Goal: Book appointment/travel/reservation

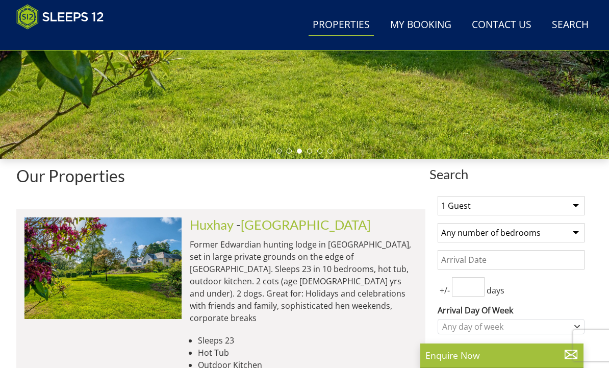
scroll to position [249, 0]
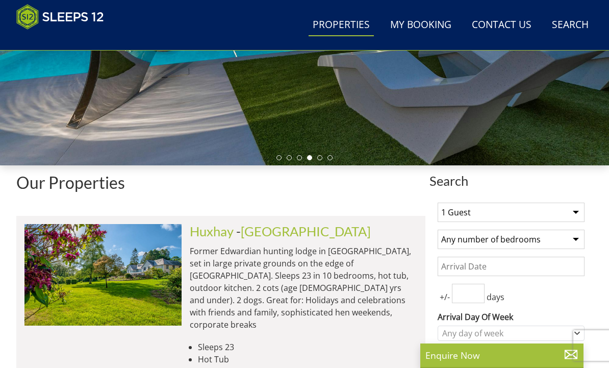
click at [583, 208] on select "1 Guest 2 Guests 3 Guests 4 Guests 5 Guests 6 Guests 7 Guests 8 Guests 9 Guests…" at bounding box center [511, 212] width 147 height 19
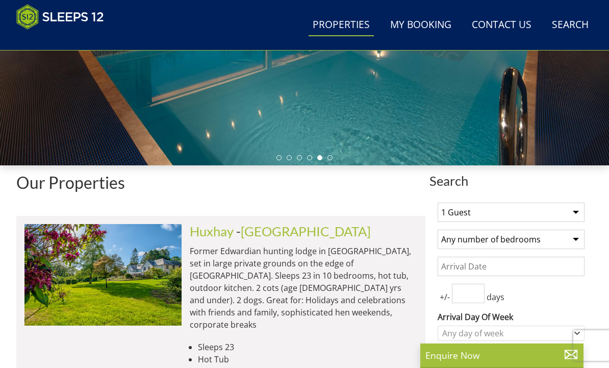
select select "12"
click at [580, 239] on select "Any number of bedrooms 3 Bedrooms 4 Bedrooms 5 Bedrooms 6 Bedrooms 7 Bedrooms 8…" at bounding box center [511, 239] width 147 height 19
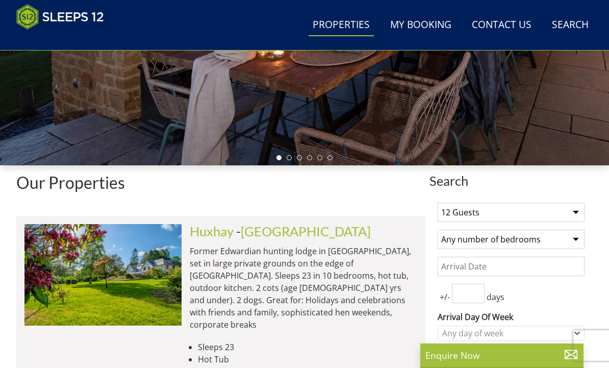
select select "6"
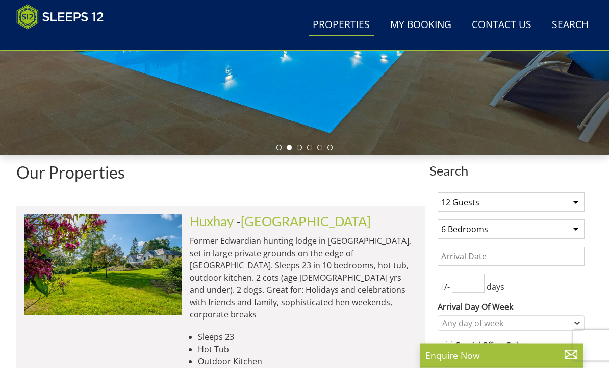
scroll to position [260, 0]
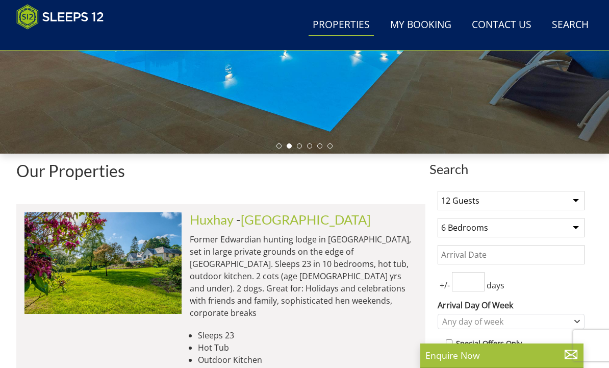
click at [565, 252] on input "Date" at bounding box center [511, 254] width 147 height 19
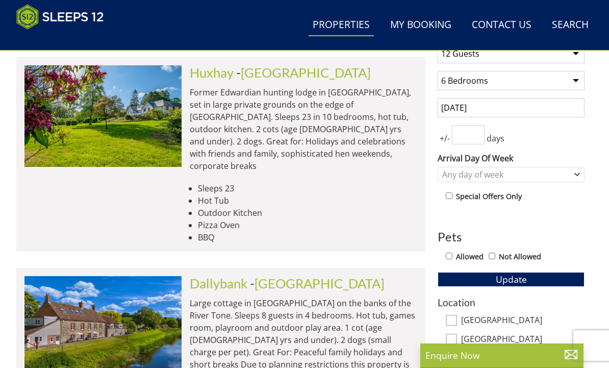
scroll to position [405, 0]
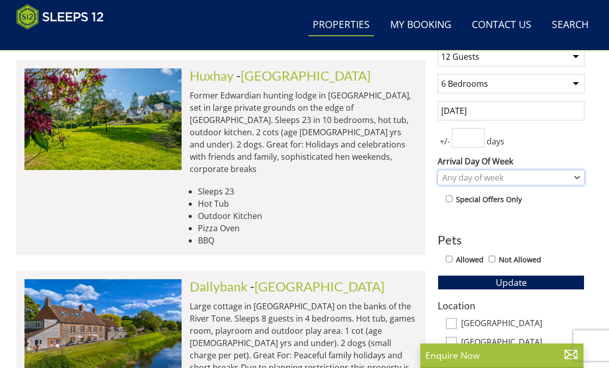
click at [573, 177] on div "Any day of week" at bounding box center [511, 177] width 147 height 15
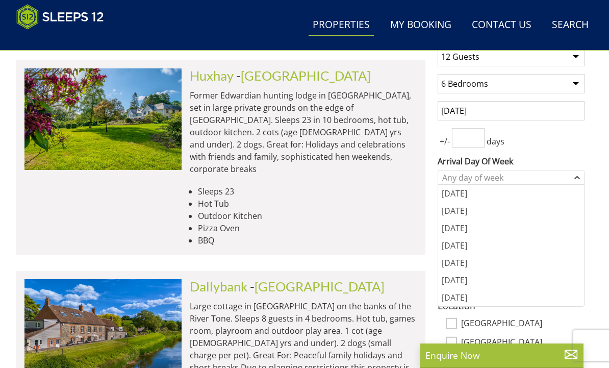
click at [465, 264] on div "[DATE]" at bounding box center [511, 262] width 146 height 17
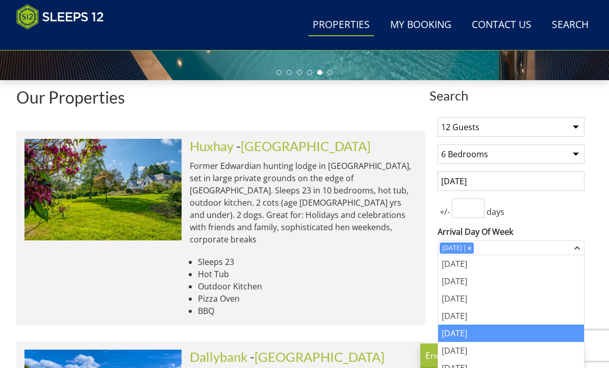
scroll to position [334, 0]
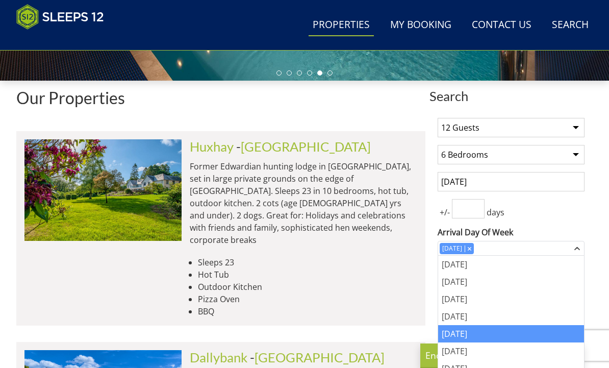
click at [568, 178] on input "[DATE]" at bounding box center [511, 181] width 147 height 19
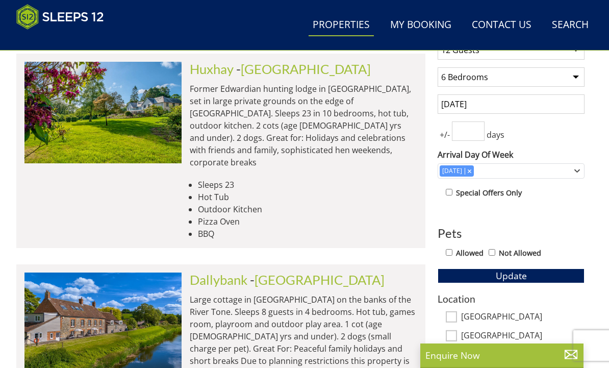
scroll to position [411, 0]
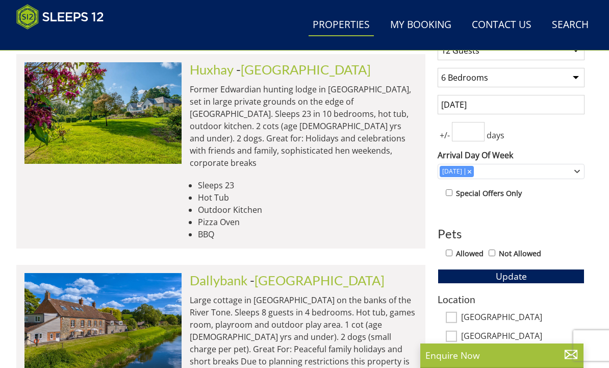
click at [540, 105] on input "[DATE]" at bounding box center [511, 104] width 147 height 19
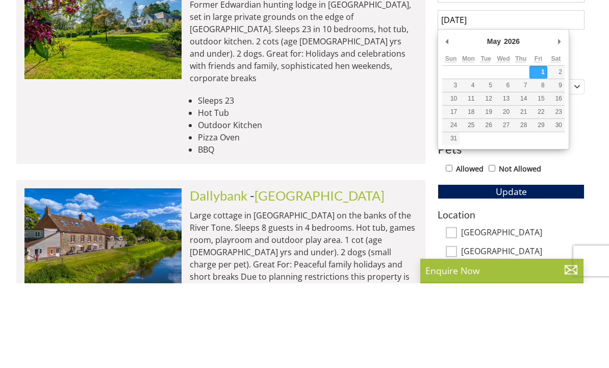
type input "[DATE]"
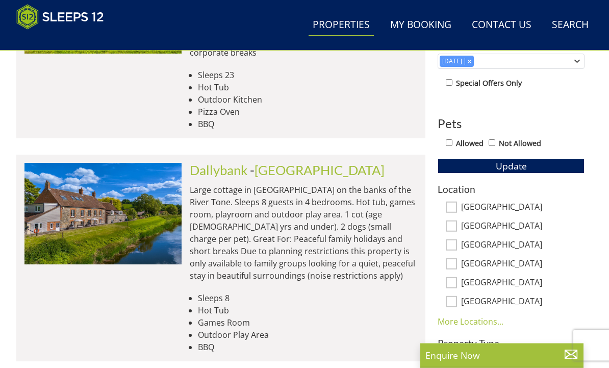
scroll to position [521, 0]
click at [453, 222] on input "[GEOGRAPHIC_DATA]" at bounding box center [451, 225] width 11 height 11
checkbox input "true"
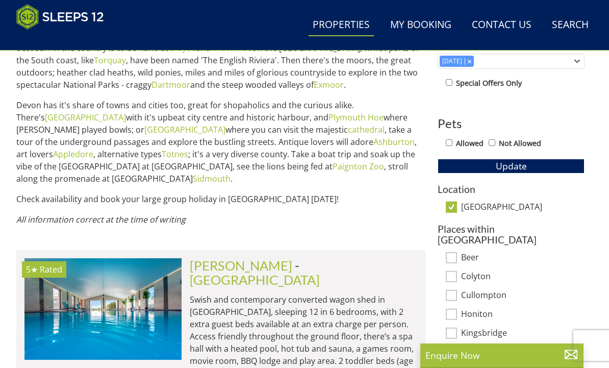
click at [489, 362] on p "Enquire Now" at bounding box center [502, 355] width 153 height 13
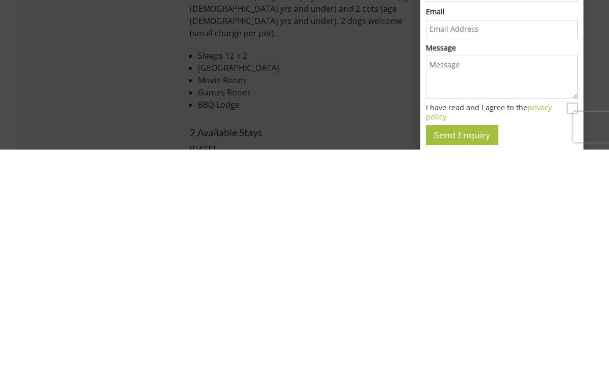
scroll to position [886, 0]
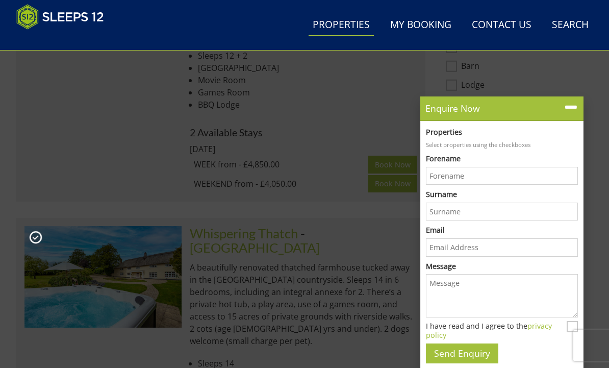
click at [575, 137] on label "Estate" at bounding box center [523, 142] width 124 height 11
click at [457, 136] on input "Estate" at bounding box center [451, 141] width 11 height 11
checkbox input "true"
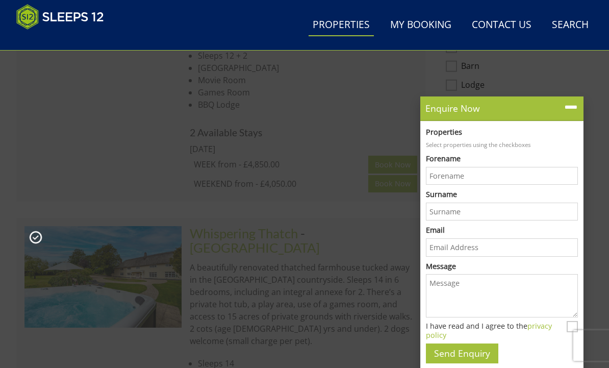
click at [567, 115] on icon at bounding box center [571, 107] width 15 height 15
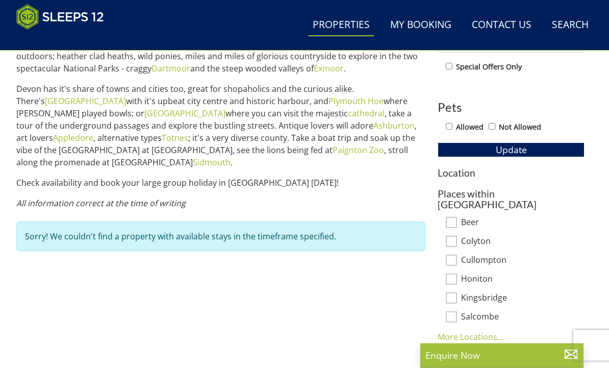
scroll to position [537, 0]
click at [488, 331] on link "More Locations..." at bounding box center [471, 336] width 66 height 11
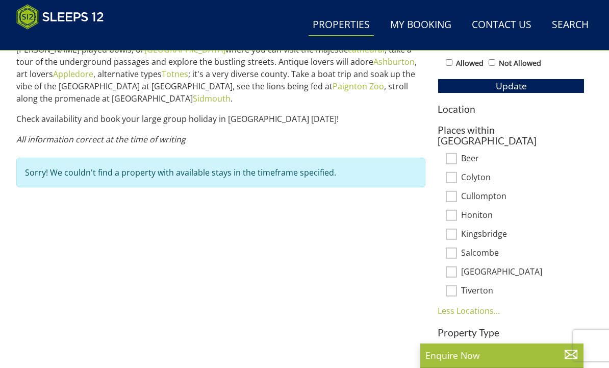
scroll to position [600, 0]
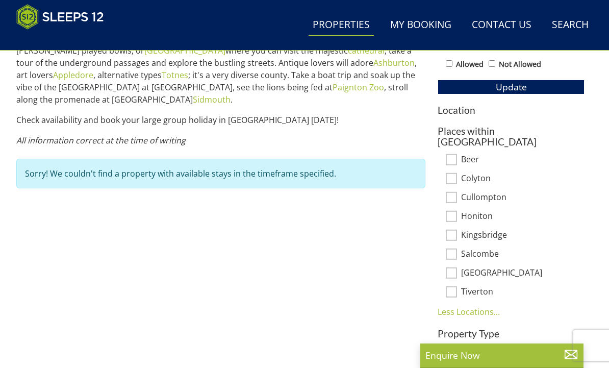
click at [455, 249] on input "Salcombe" at bounding box center [451, 254] width 11 height 11
checkbox input "true"
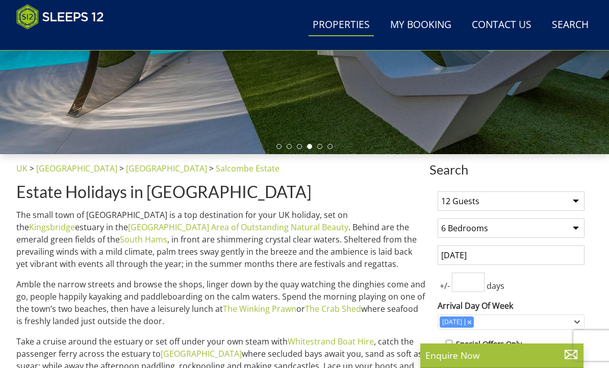
scroll to position [249, 0]
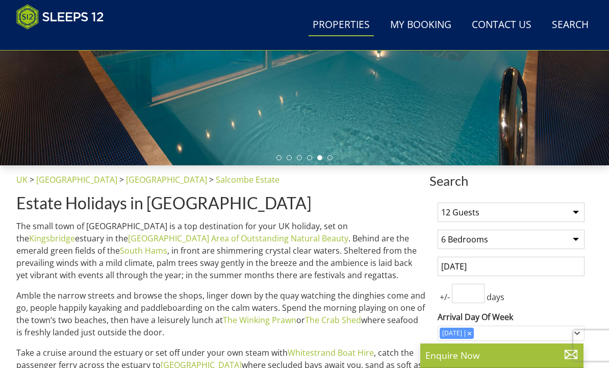
click at [578, 239] on select "Any number of bedrooms 3 Bedrooms 4 Bedrooms 5 Bedrooms 6 Bedrooms 7 Bedrooms 8…" at bounding box center [511, 239] width 147 height 19
select select "0"
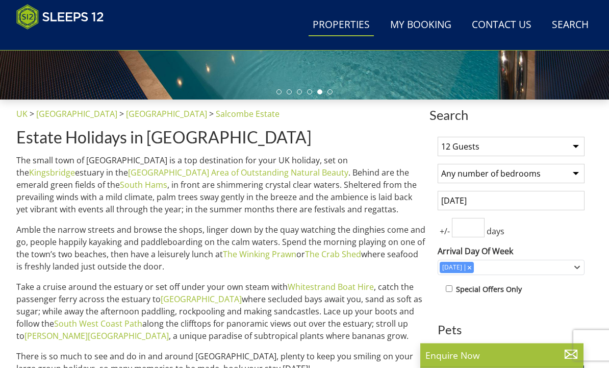
scroll to position [314, 0]
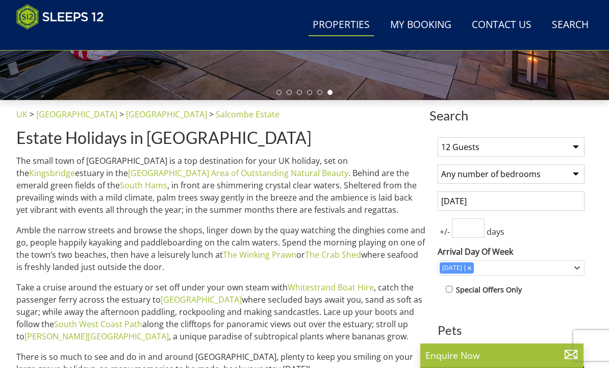
click at [469, 233] on input "number" at bounding box center [468, 227] width 33 height 19
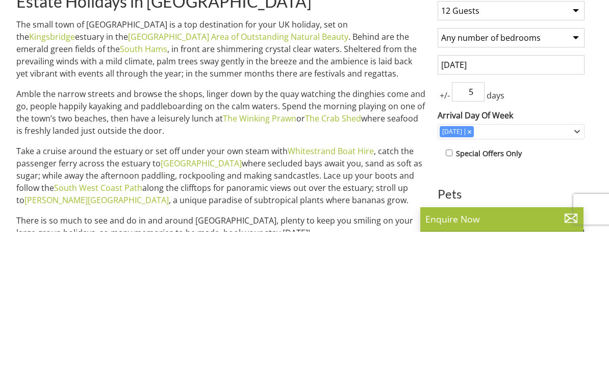
type input "5"
click at [511, 365] on button "Update" at bounding box center [511, 372] width 147 height 14
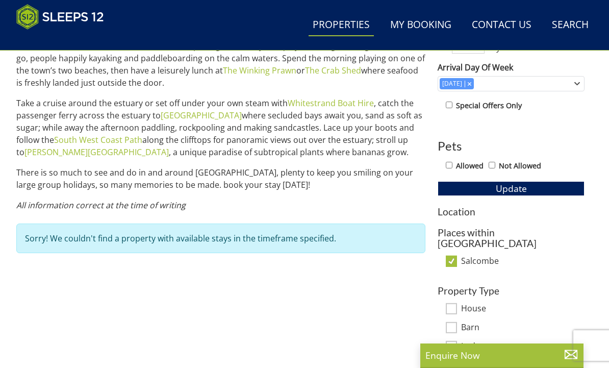
scroll to position [498, 0]
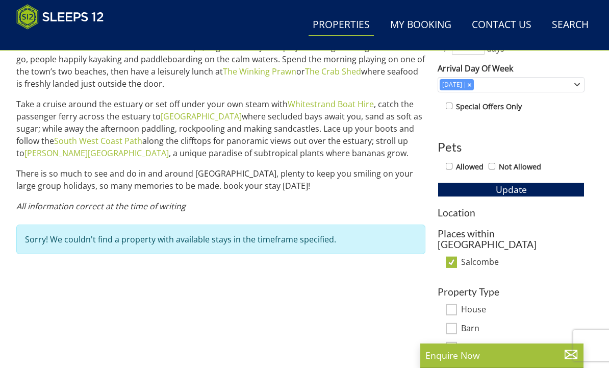
click at [526, 184] on span "Update" at bounding box center [511, 189] width 31 height 12
click at [452, 257] on input "Salcombe" at bounding box center [451, 262] width 11 height 11
checkbox input "false"
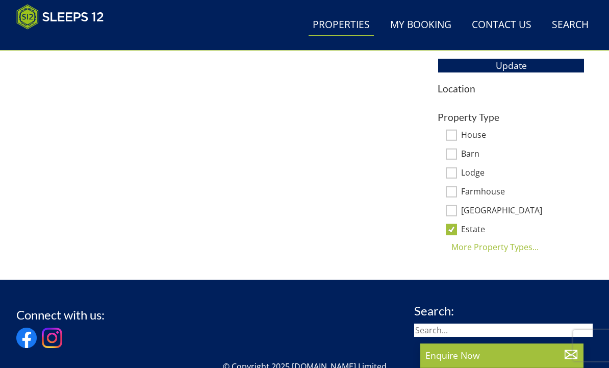
scroll to position [639, 0]
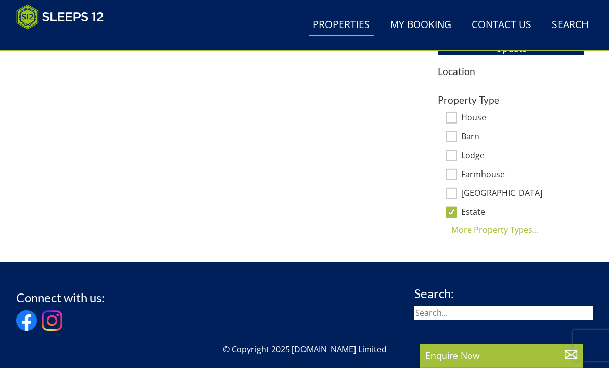
click at [448, 210] on input "Estate" at bounding box center [451, 212] width 11 height 11
checkbox input "false"
click at [519, 228] on div "More Property Types..." at bounding box center [511, 230] width 147 height 12
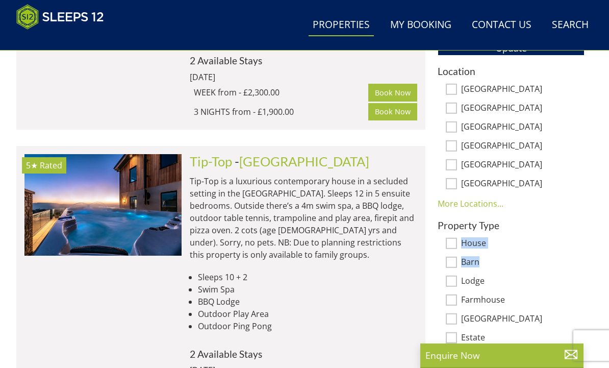
click at [405, 308] on li "Outdoor Play Area" at bounding box center [307, 314] width 219 height 12
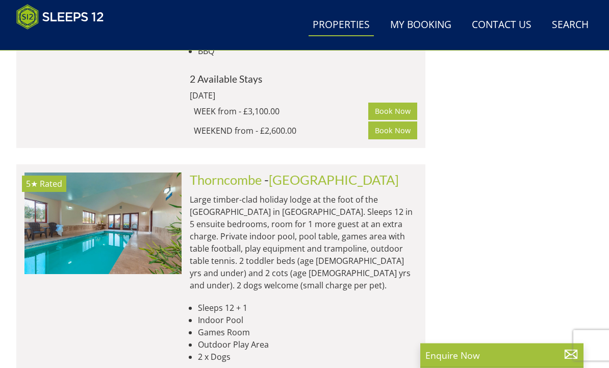
scroll to position [1207, 0]
click at [302, 172] on link "[GEOGRAPHIC_DATA]" at bounding box center [334, 179] width 130 height 15
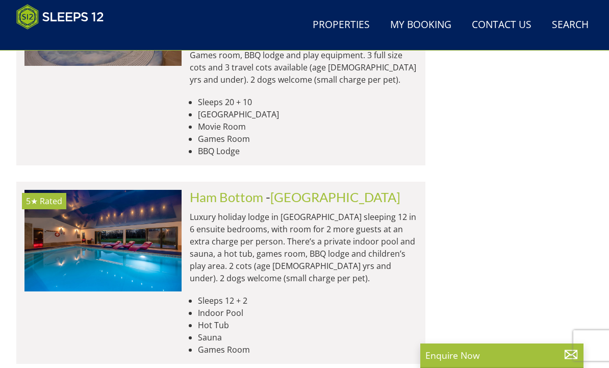
scroll to position [1706, 0]
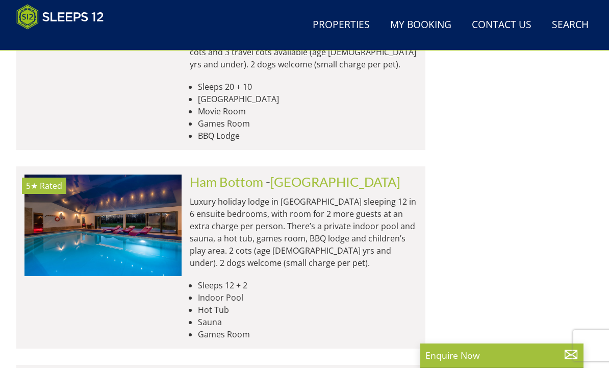
click at [351, 26] on link "Properties" at bounding box center [341, 25] width 65 height 23
select select "12"
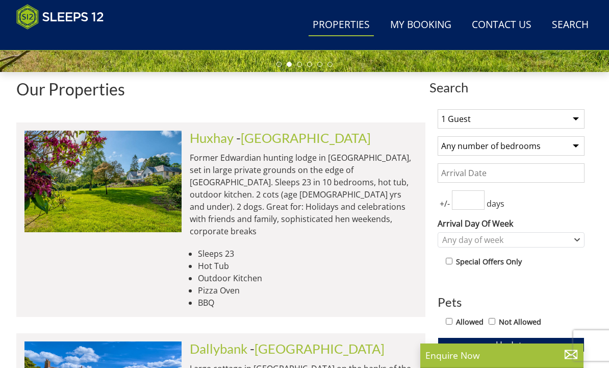
scroll to position [342, 0]
click at [512, 177] on input "Date" at bounding box center [511, 172] width 147 height 19
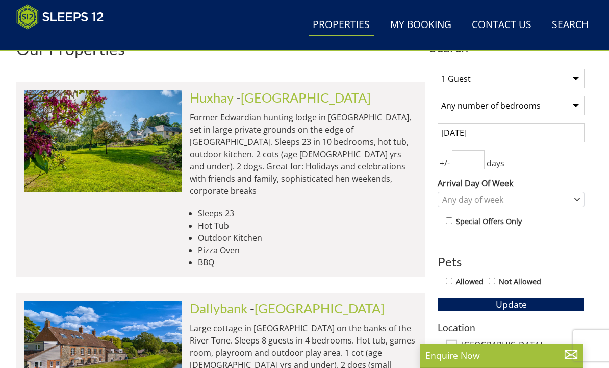
scroll to position [378, 0]
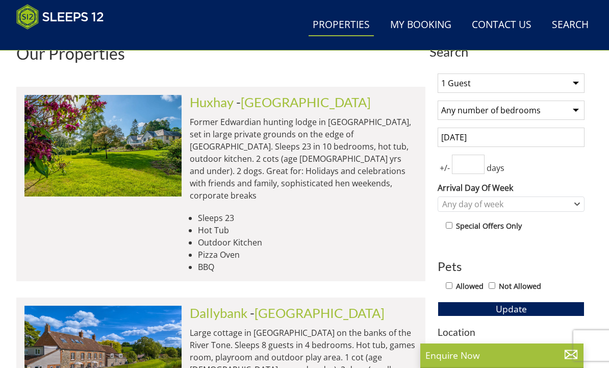
click at [568, 136] on input "[DATE]" at bounding box center [511, 137] width 147 height 19
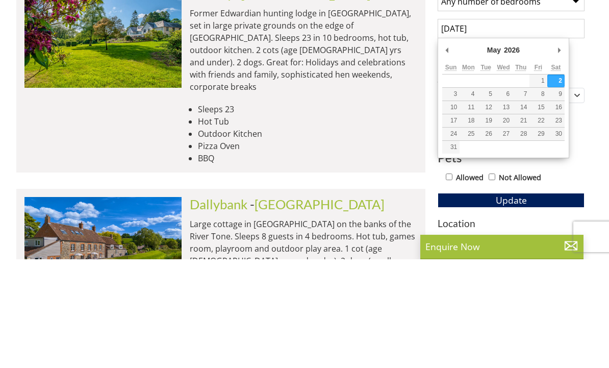
type input "[DATE]"
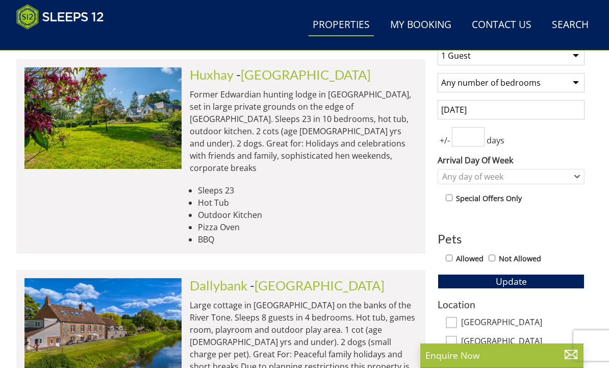
scroll to position [402, 0]
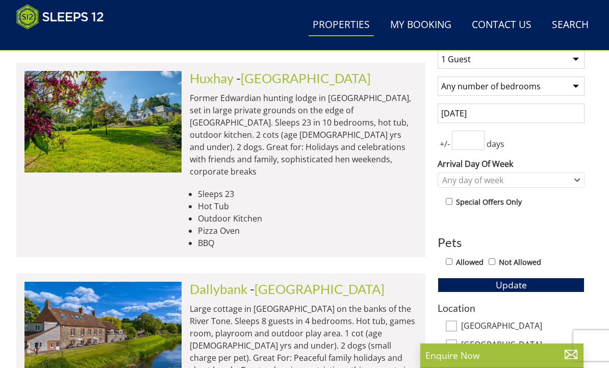
click at [474, 138] on input "number" at bounding box center [468, 140] width 33 height 19
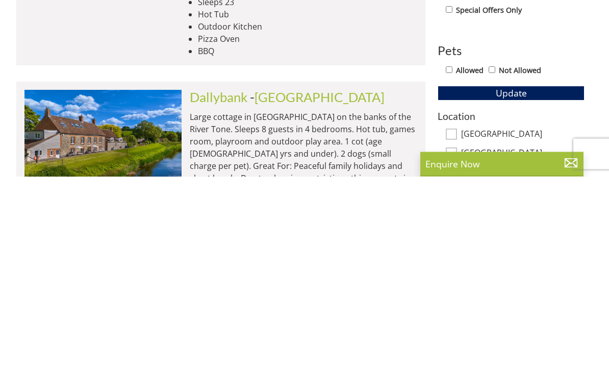
type input "5"
click at [524, 279] on span "Update" at bounding box center [511, 285] width 31 height 12
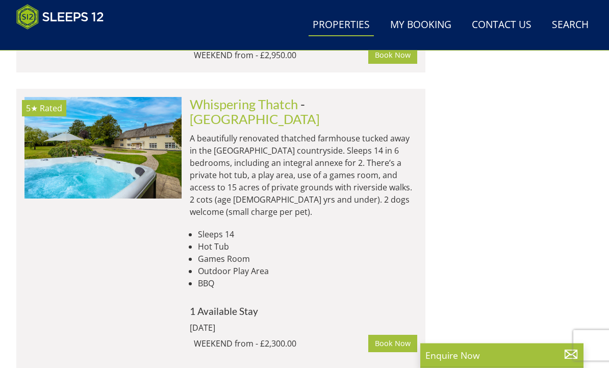
scroll to position [7337, 0]
